Goal: Information Seeking & Learning: Learn about a topic

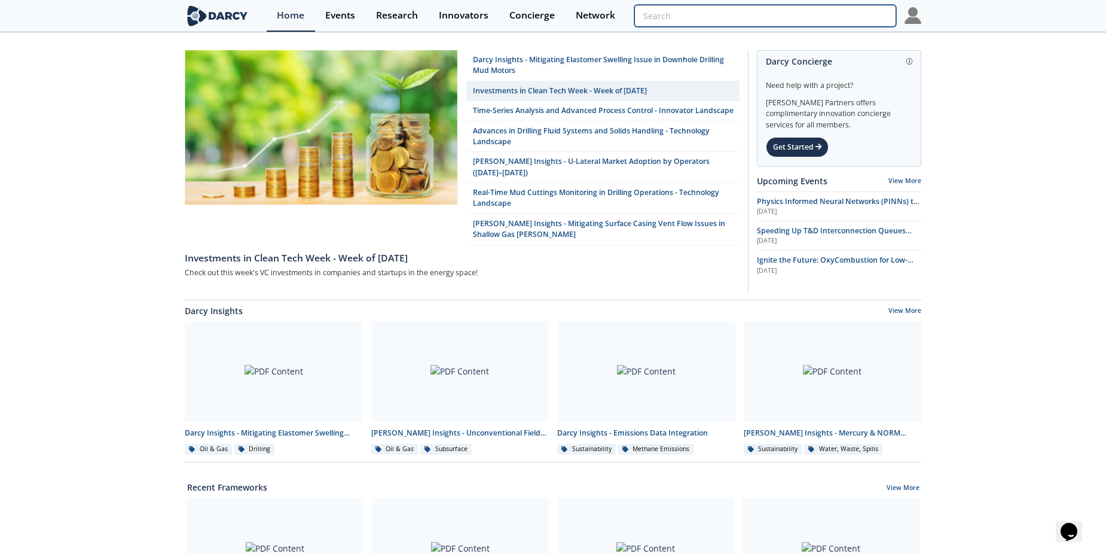
click at [824, 9] on input "search" at bounding box center [765, 16] width 262 height 22
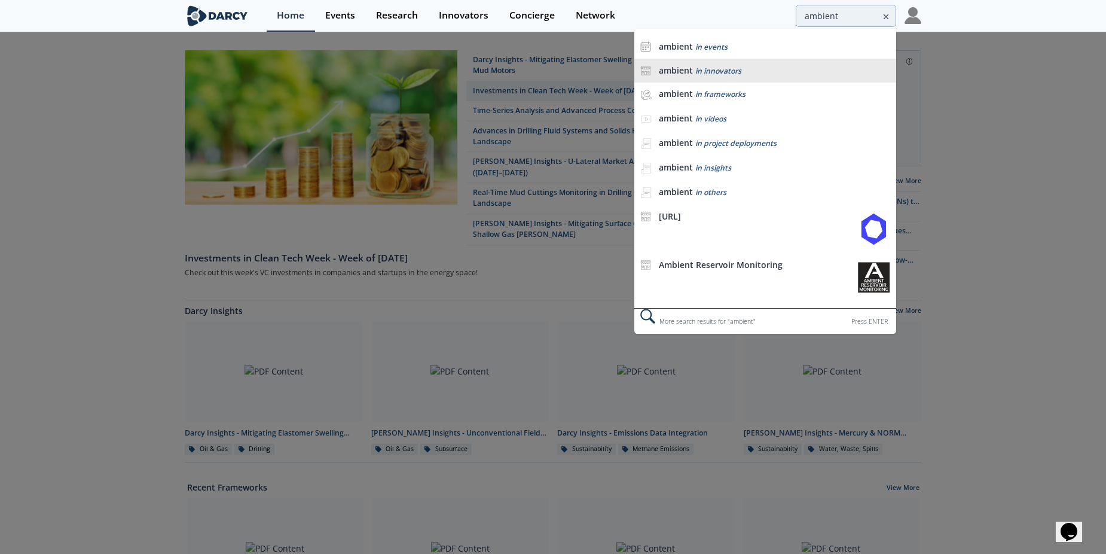
click at [726, 75] on span "in innovators" at bounding box center [718, 71] width 46 height 10
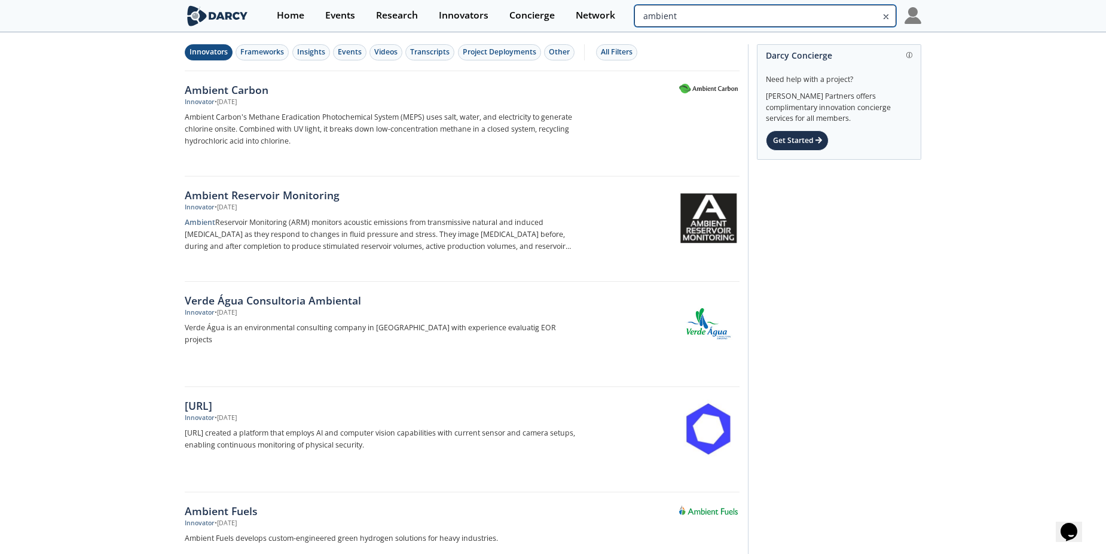
click at [837, 11] on input "ambient" at bounding box center [765, 16] width 262 height 22
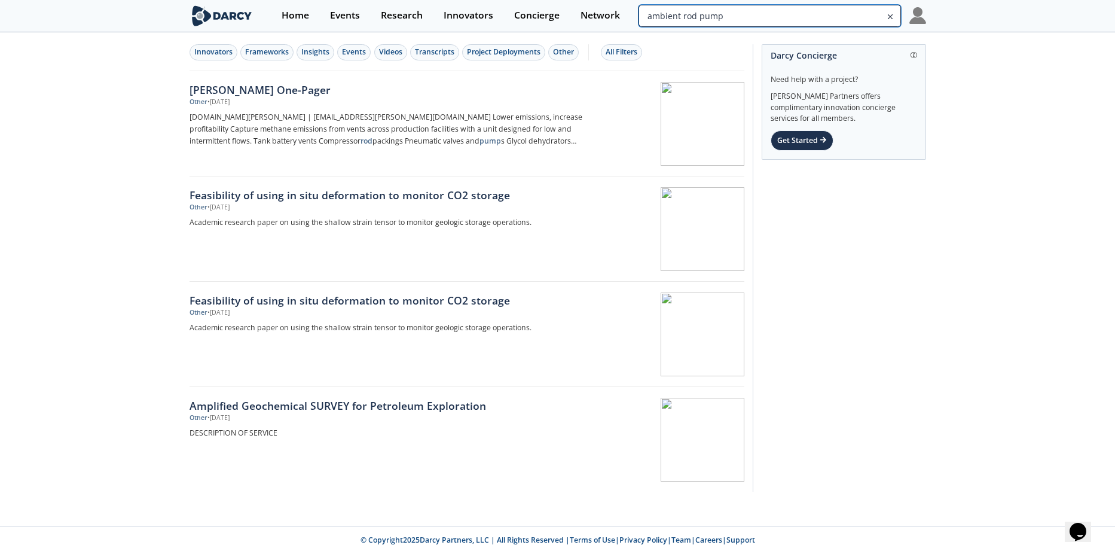
click at [821, 17] on input "ambient rod pump" at bounding box center [770, 16] width 262 height 22
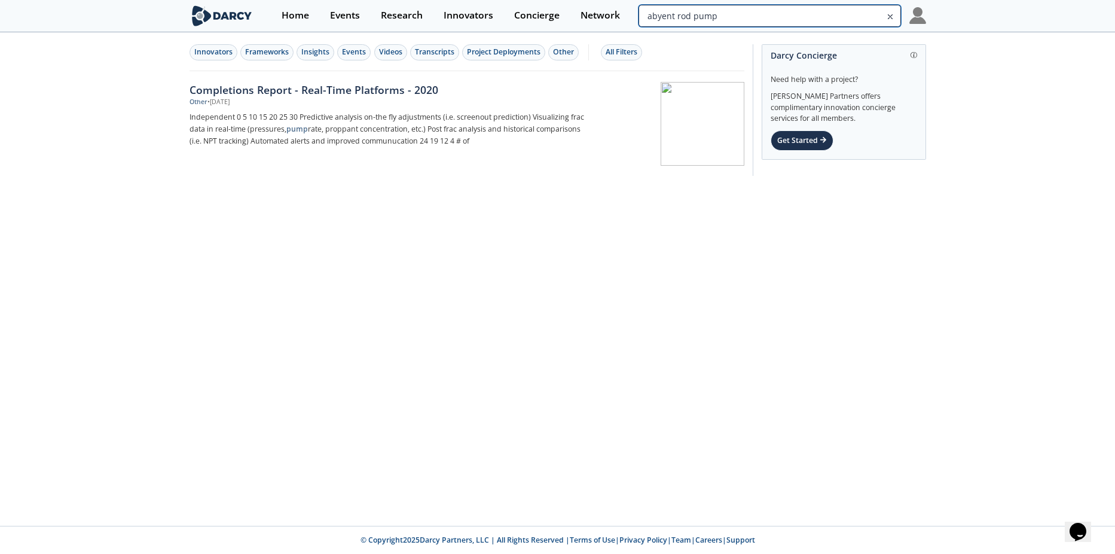
click at [807, 16] on input "abyent rod pump" at bounding box center [770, 16] width 262 height 22
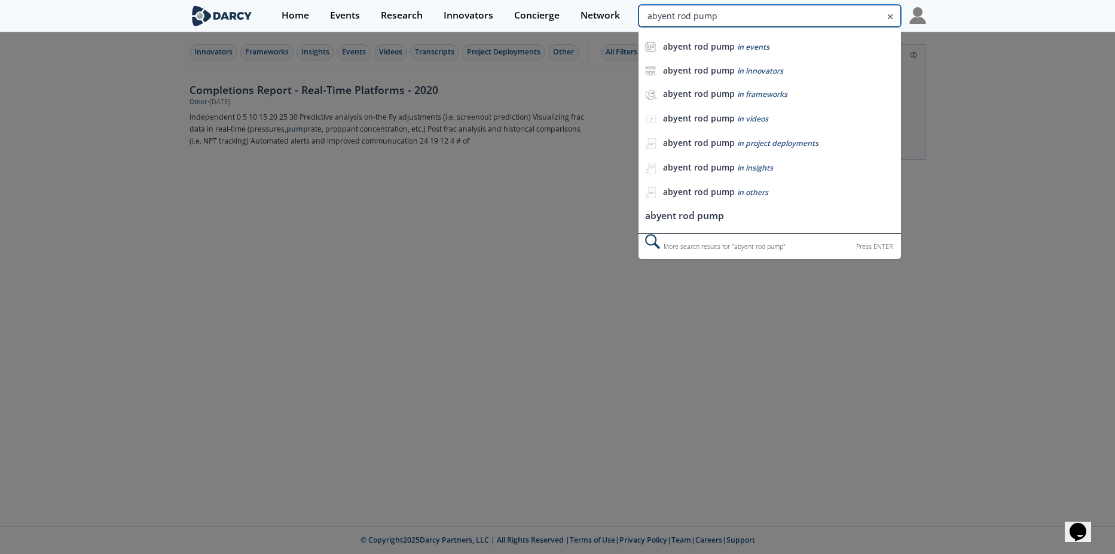
drag, startPoint x: 673, startPoint y: 18, endPoint x: 746, endPoint y: 0, distance: 74.5
type input "rod pump"
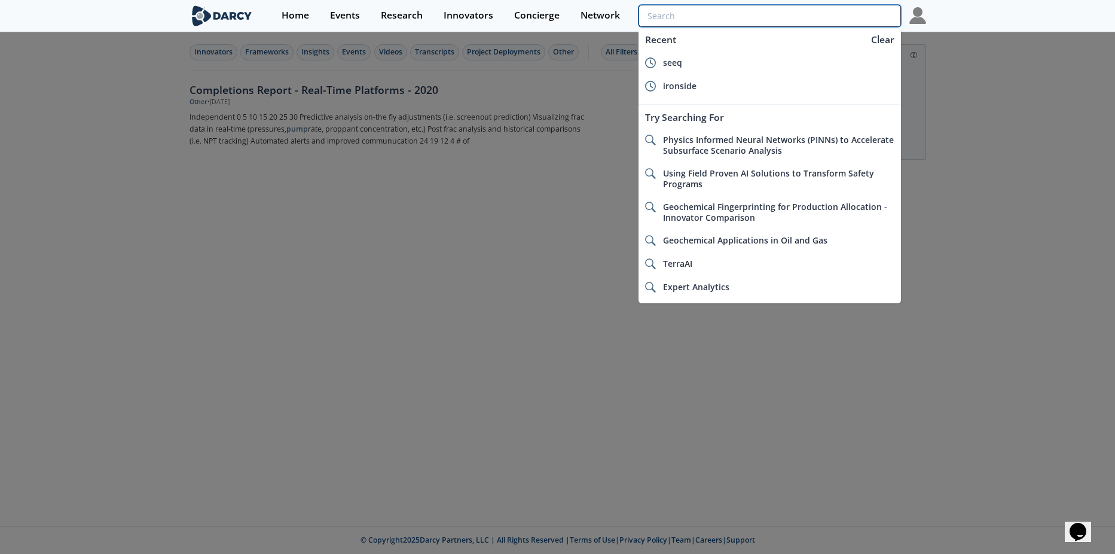
click at [665, 19] on input "search" at bounding box center [770, 16] width 262 height 22
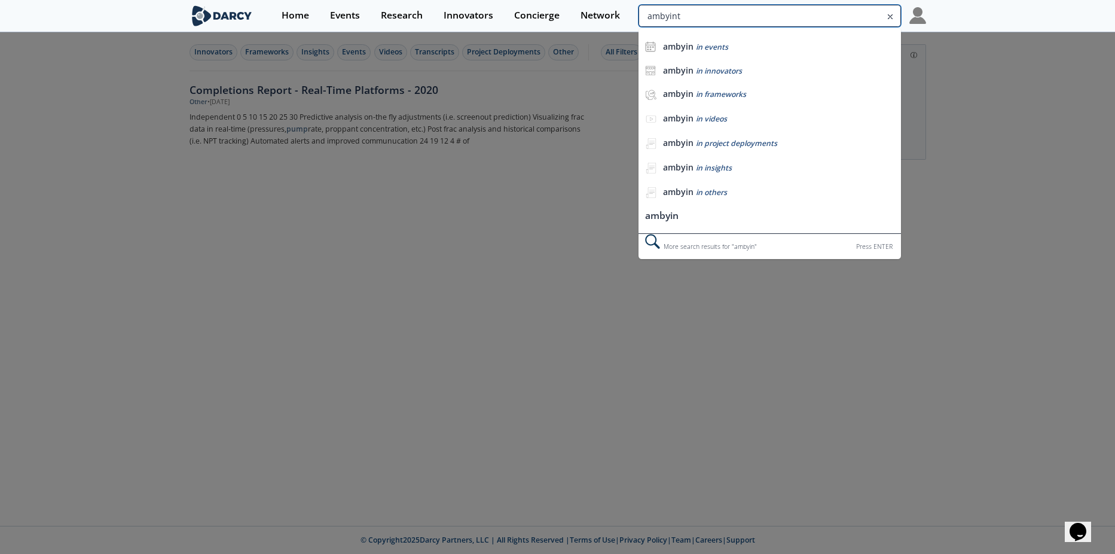
type input "ambyint"
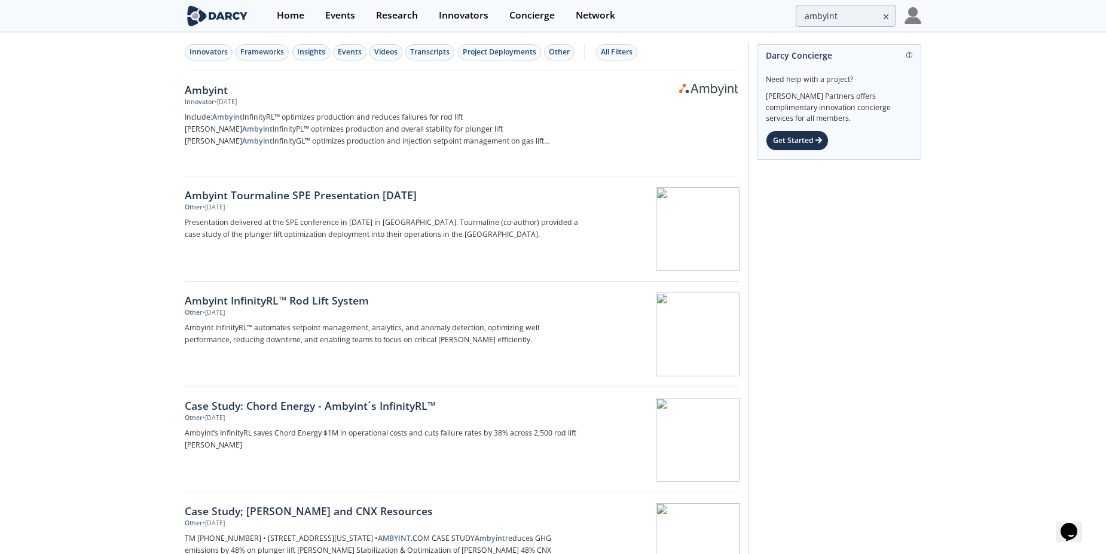
click at [201, 94] on div "Ambyint" at bounding box center [383, 90] width 396 height 16
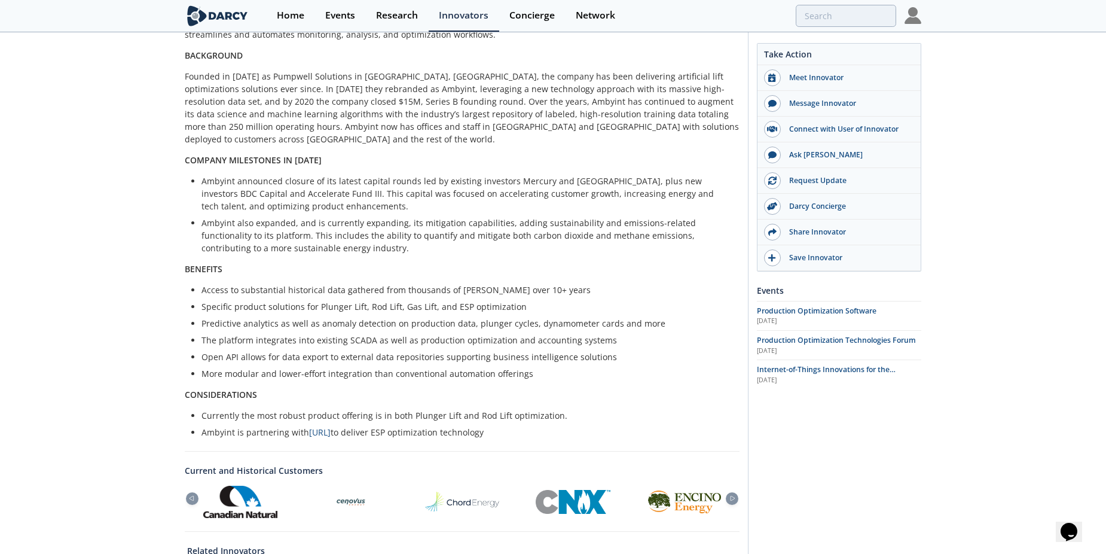
scroll to position [364, 0]
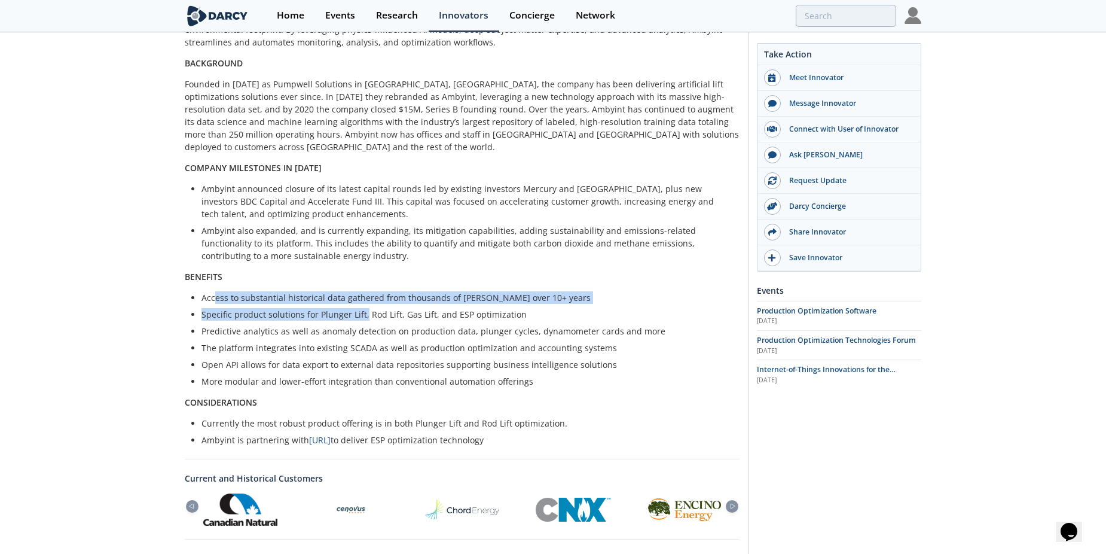
drag, startPoint x: 223, startPoint y: 268, endPoint x: 372, endPoint y: 285, distance: 150.3
click at [372, 291] on ul "Access to substantial historical data gathered from thousands of [PERSON_NAME] …" at bounding box center [462, 339] width 538 height 96
drag, startPoint x: 372, startPoint y: 285, endPoint x: 367, endPoint y: 288, distance: 6.2
click at [367, 308] on li "Specific product solutions for Plunger Lift, Rod Lift, Gas Lift, and ESP optimi…" at bounding box center [466, 314] width 530 height 13
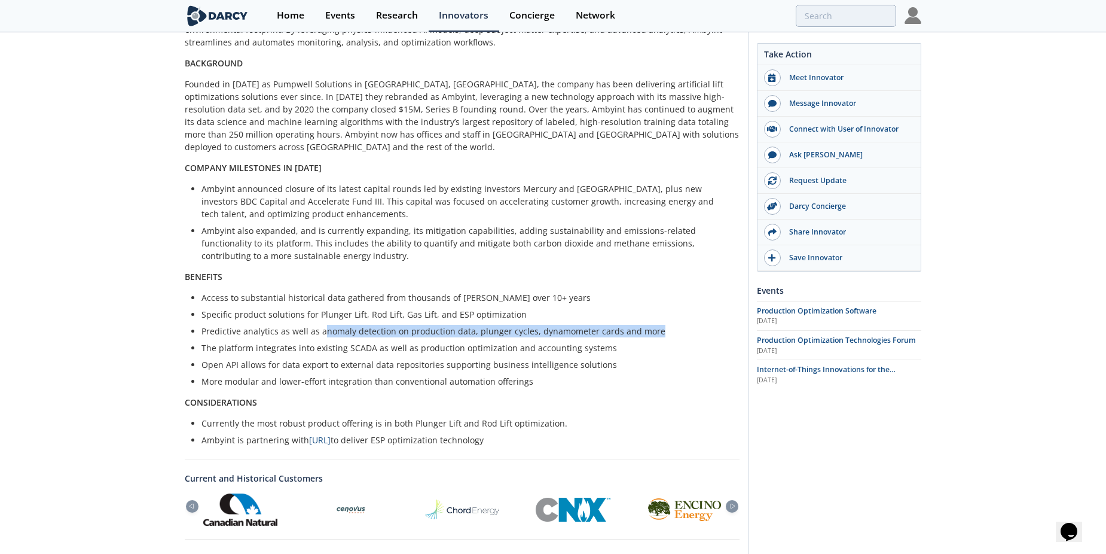
drag, startPoint x: 323, startPoint y: 304, endPoint x: 650, endPoint y: 307, distance: 326.5
click at [651, 325] on li "Predictive analytics as well as anomaly detection on production data, plunger c…" at bounding box center [466, 331] width 530 height 13
drag, startPoint x: 650, startPoint y: 307, endPoint x: 610, endPoint y: 310, distance: 40.2
click at [626, 325] on li "Predictive analytics as well as anomaly detection on production data, plunger c…" at bounding box center [466, 331] width 530 height 13
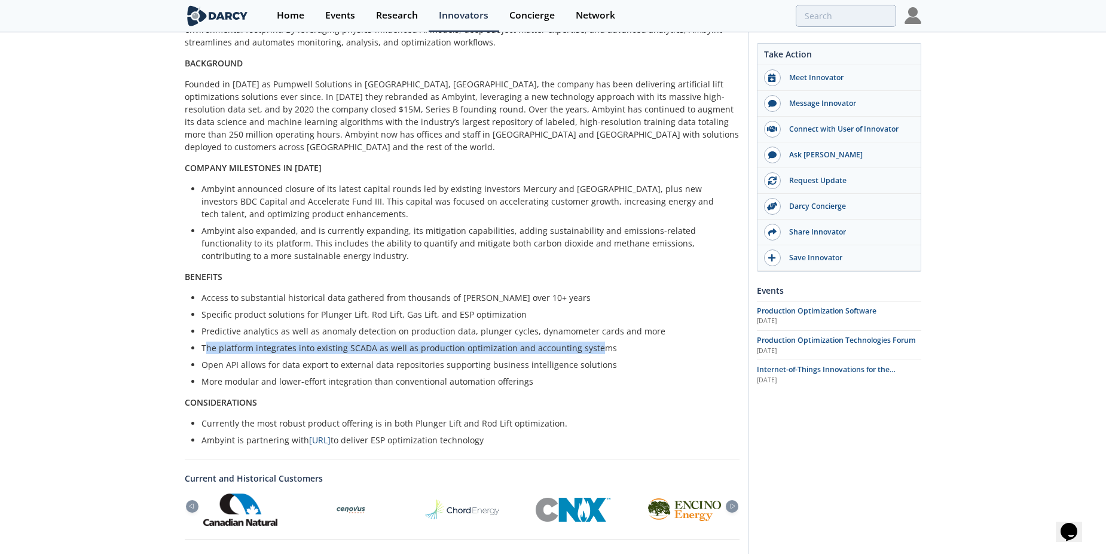
drag, startPoint x: 207, startPoint y: 322, endPoint x: 594, endPoint y: 322, distance: 386.8
click at [594, 341] on li "The platform integrates into existing SCADA as well as production optimization …" at bounding box center [466, 347] width 530 height 13
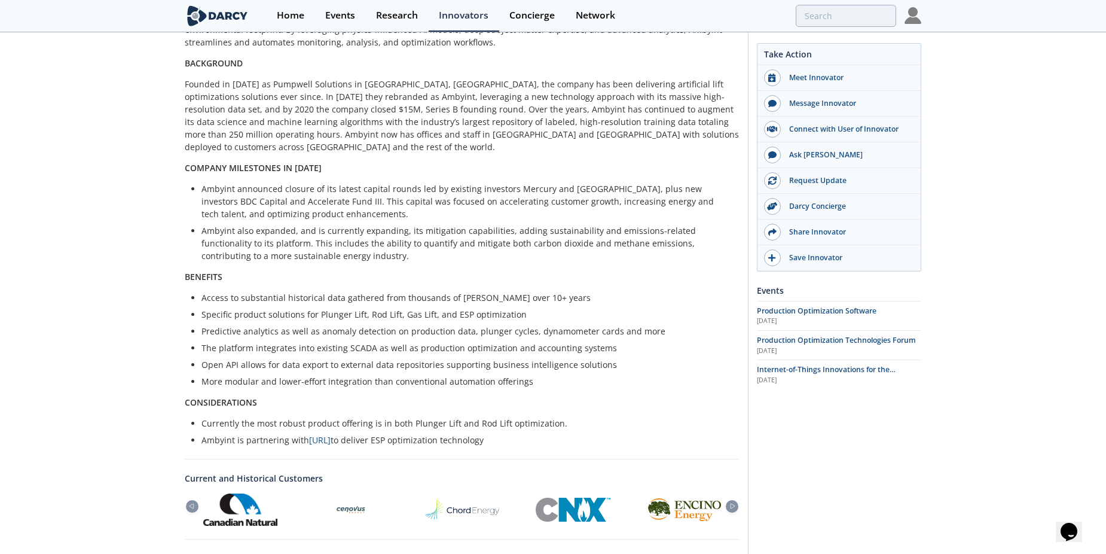
drag, startPoint x: 594, startPoint y: 322, endPoint x: 336, endPoint y: 348, distance: 259.0
click at [338, 348] on ul "Access to substantial historical data gathered from thousands of [PERSON_NAME] …" at bounding box center [462, 339] width 538 height 96
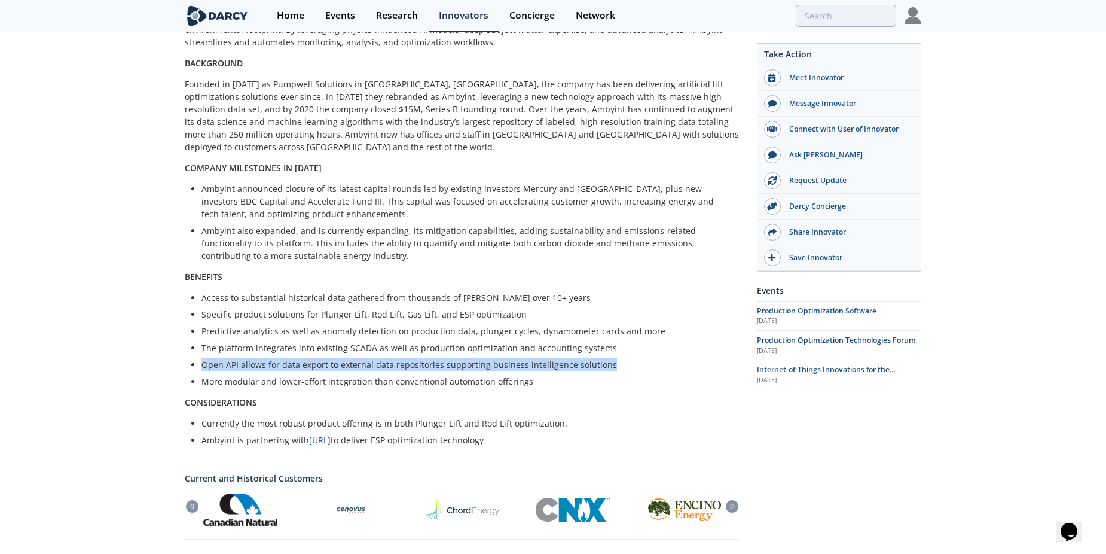
drag, startPoint x: 204, startPoint y: 337, endPoint x: 613, endPoint y: 340, distance: 409.6
click at [613, 358] on li "Open API allows for data export to external data repositories supporting busine…" at bounding box center [466, 364] width 530 height 13
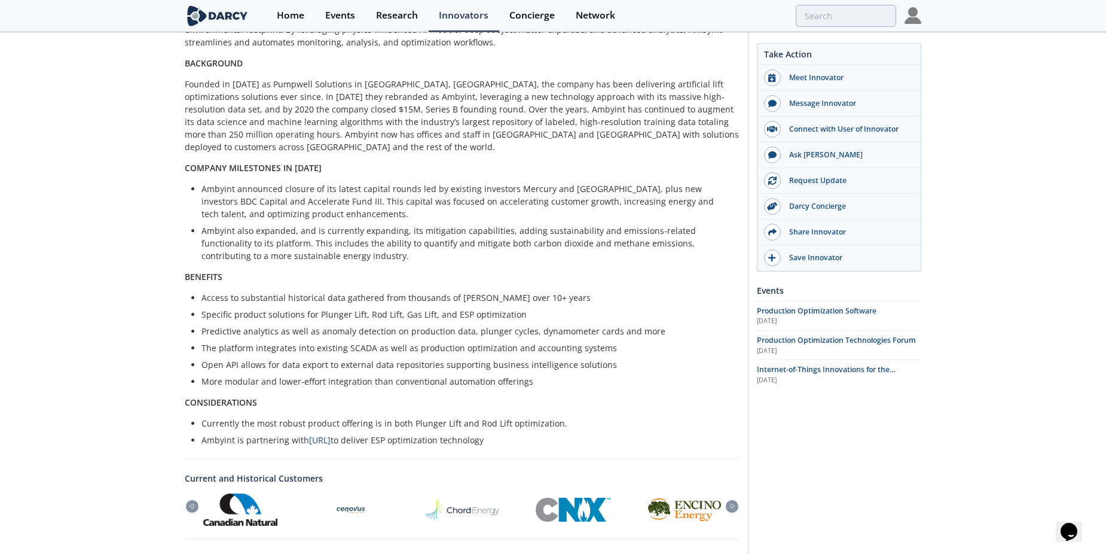
drag, startPoint x: 613, startPoint y: 340, endPoint x: 584, endPoint y: 359, distance: 34.7
click at [584, 375] on li "More modular and lower-effort integration than conventional automation offerings" at bounding box center [466, 381] width 530 height 13
drag, startPoint x: 210, startPoint y: 351, endPoint x: 549, endPoint y: 356, distance: 339.0
click at [549, 375] on li "More modular and lower-effort integration than conventional automation offerings" at bounding box center [466, 381] width 530 height 13
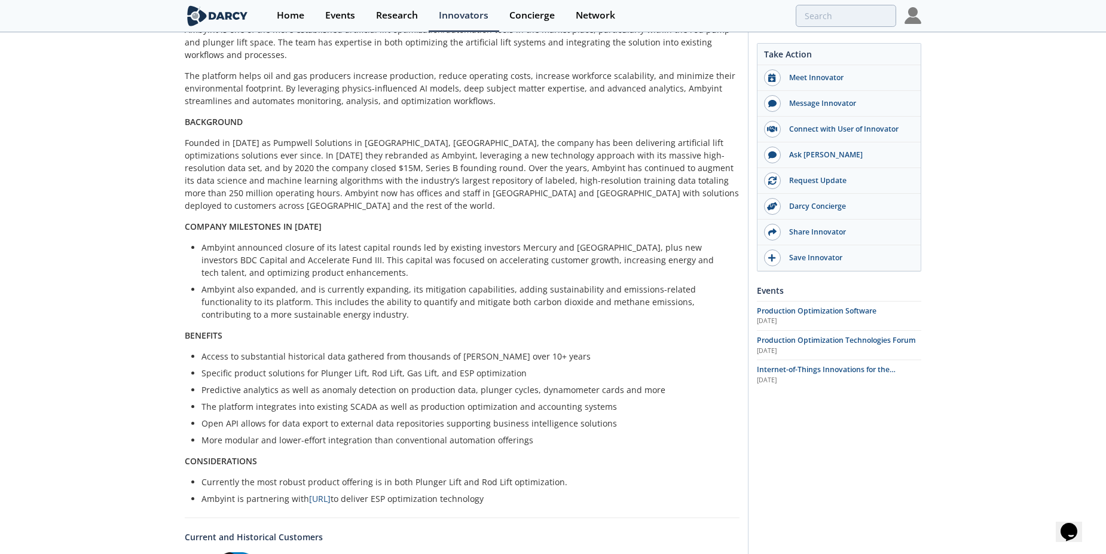
scroll to position [185, 0]
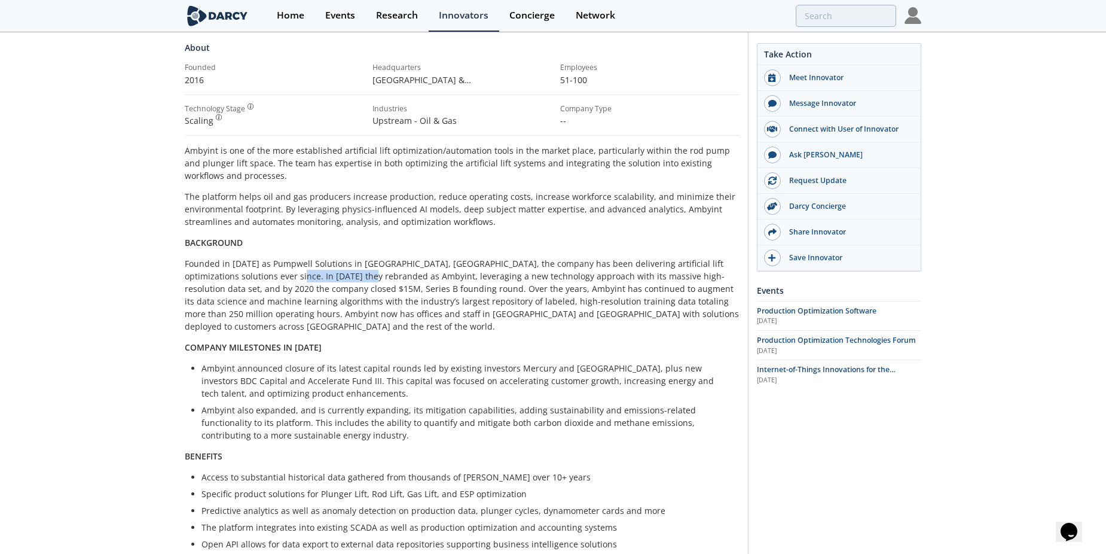
drag, startPoint x: 242, startPoint y: 262, endPoint x: 318, endPoint y: 264, distance: 76.6
click at [318, 264] on p "Founded in [DATE] as Pumpwell Solutions in [GEOGRAPHIC_DATA], [GEOGRAPHIC_DATA]…" at bounding box center [462, 294] width 555 height 75
drag, startPoint x: 318, startPoint y: 264, endPoint x: 584, endPoint y: 259, distance: 265.5
click at [584, 259] on p "Founded in [DATE] as Pumpwell Solutions in [GEOGRAPHIC_DATA], [GEOGRAPHIC_DATA]…" at bounding box center [462, 294] width 555 height 75
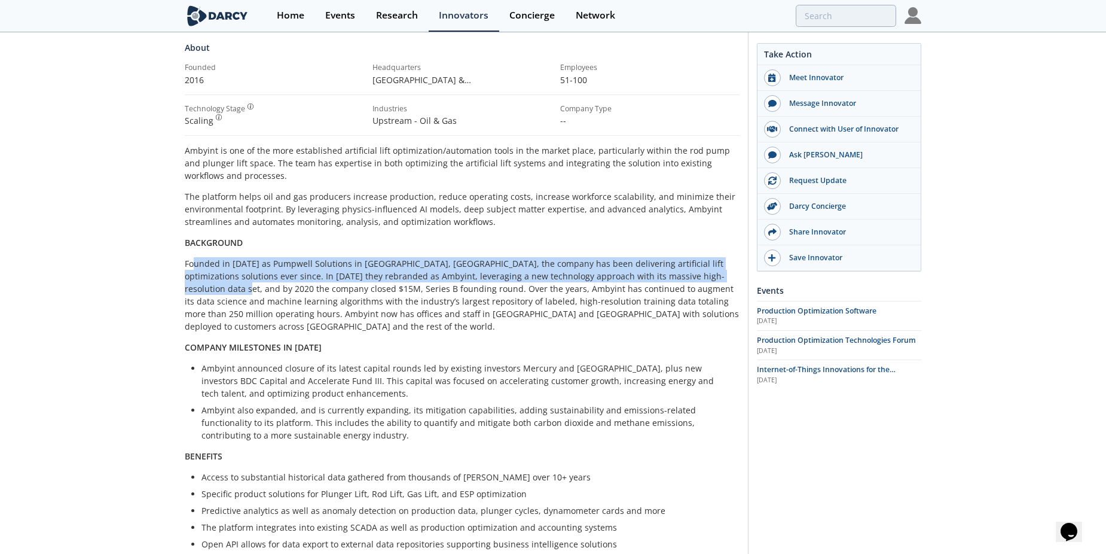
drag, startPoint x: 193, startPoint y: 251, endPoint x: 713, endPoint y: 267, distance: 520.4
click at [713, 267] on p "Founded in [DATE] as Pumpwell Solutions in [GEOGRAPHIC_DATA], [GEOGRAPHIC_DATA]…" at bounding box center [462, 294] width 555 height 75
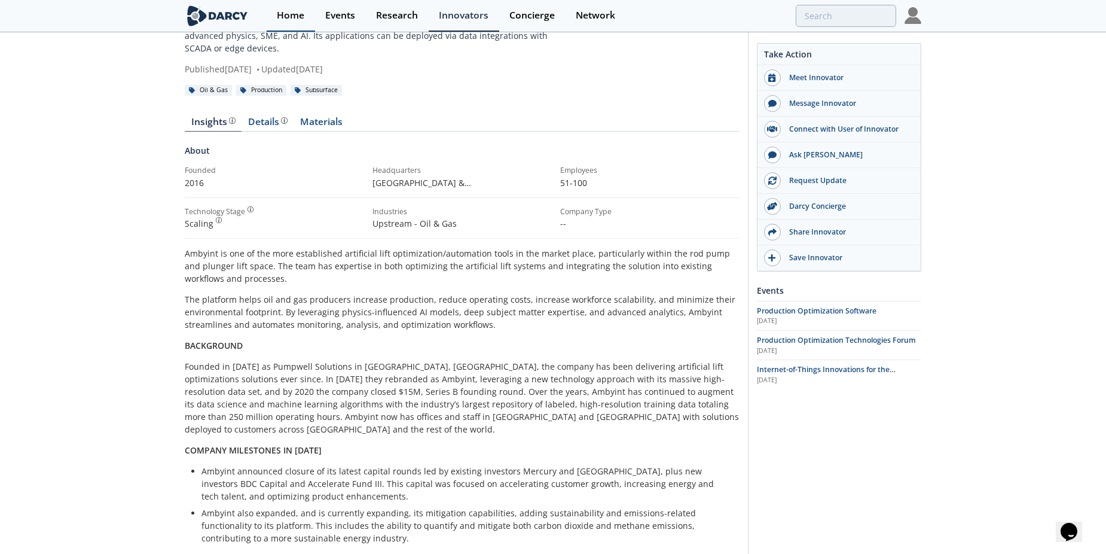
scroll to position [0, 0]
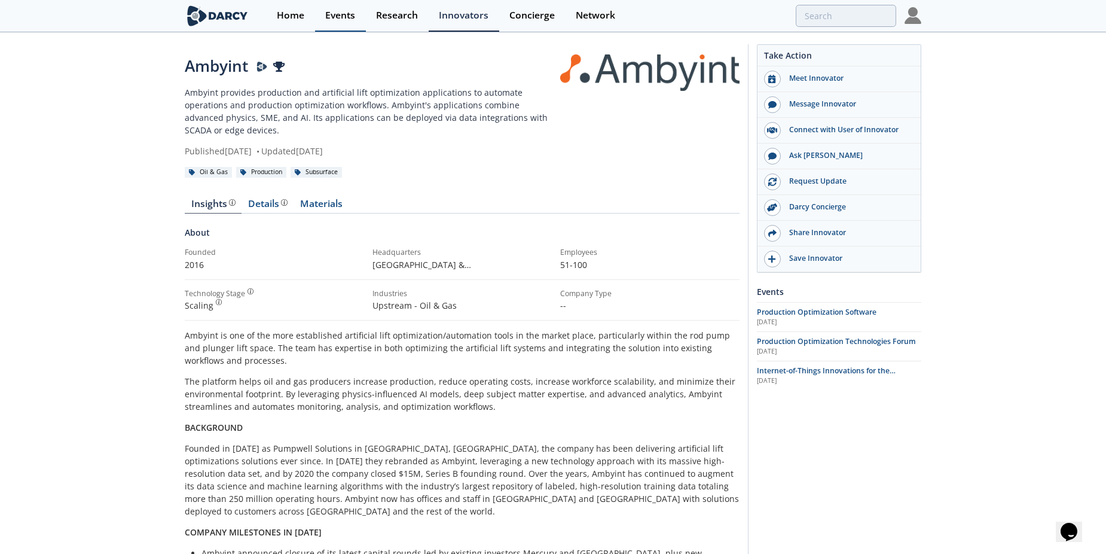
drag, startPoint x: 299, startPoint y: 19, endPoint x: 350, endPoint y: 6, distance: 52.5
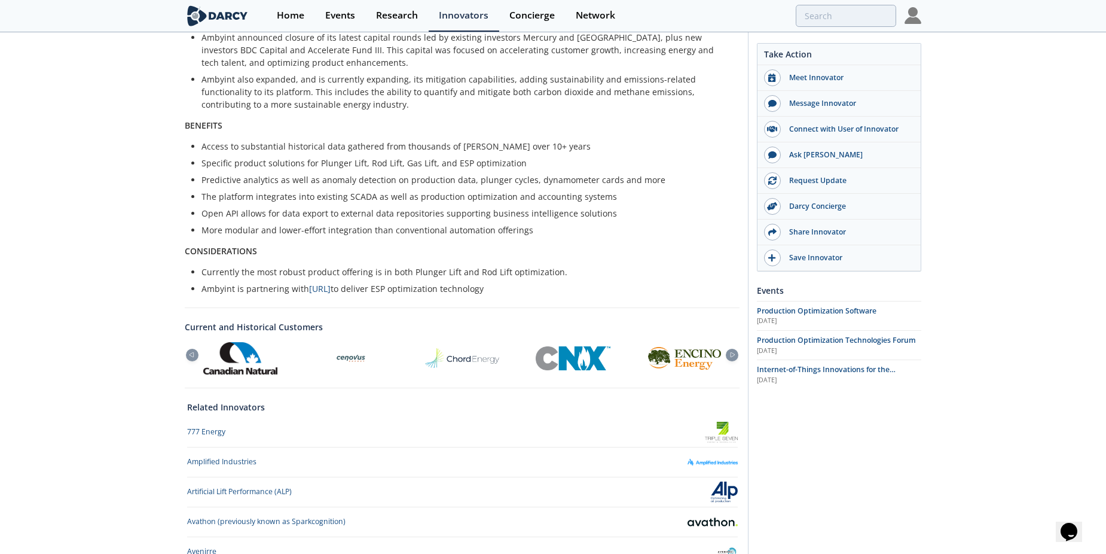
scroll to position [603, 0]
